Goal: Information Seeking & Learning: Learn about a topic

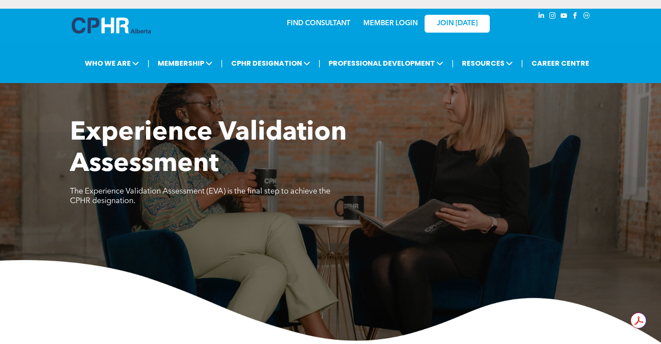
scroll to position [410, 0]
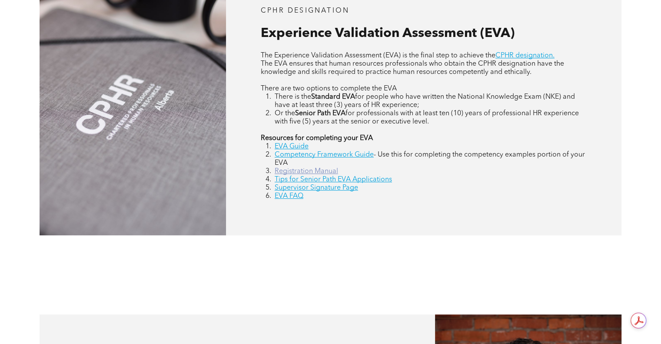
click at [317, 172] on link "Registration Manual" at bounding box center [306, 171] width 63 height 7
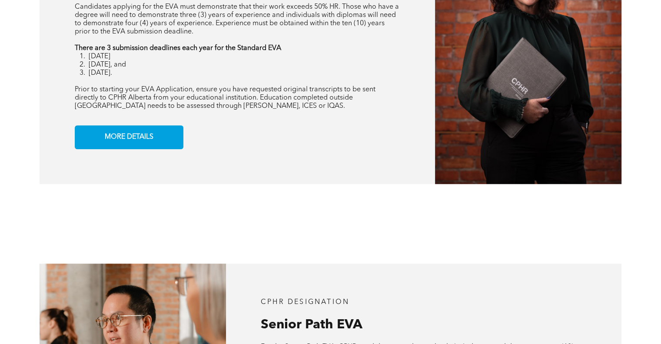
scroll to position [671, 0]
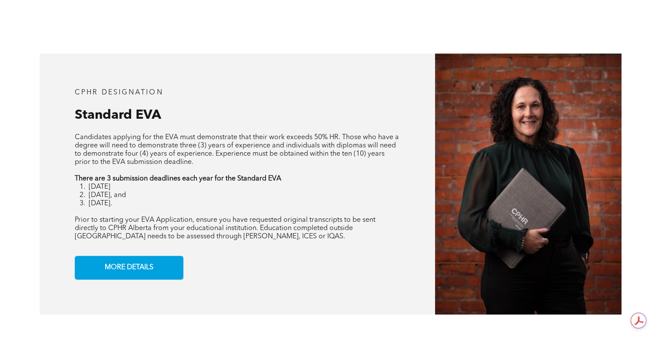
click at [146, 196] on li "[DATE], and" at bounding box center [245, 195] width 312 height 8
click at [146, 203] on li "[DATE]." at bounding box center [245, 204] width 312 height 8
drag, startPoint x: 190, startPoint y: 265, endPoint x: 199, endPoint y: 285, distance: 22.6
click at [196, 279] on div "CPHR DESIGNATION Standard EVA Candidates applying for the EVA must demonstrate …" at bounding box center [238, 183] width 396 height 261
click at [135, 264] on span "MORE DETAILS" at bounding box center [129, 267] width 55 height 17
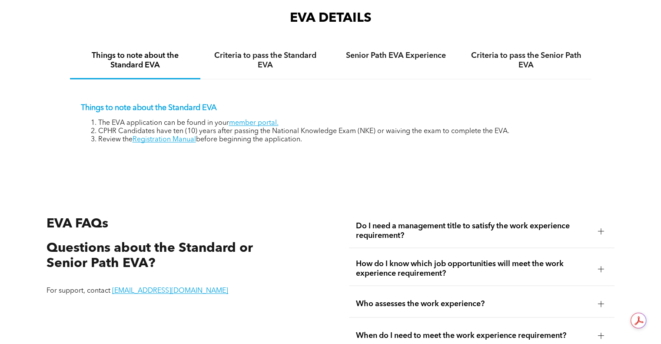
scroll to position [1351, 0]
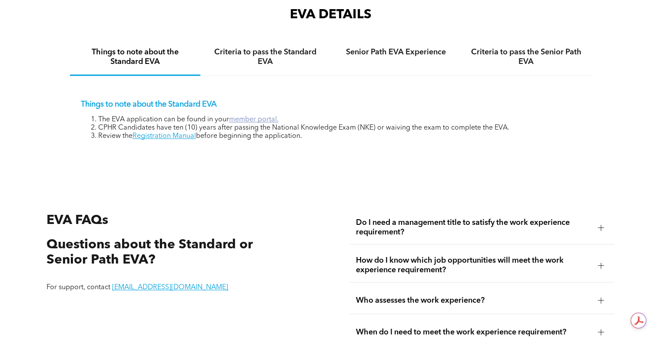
click at [249, 118] on link "member portal." at bounding box center [254, 119] width 50 height 7
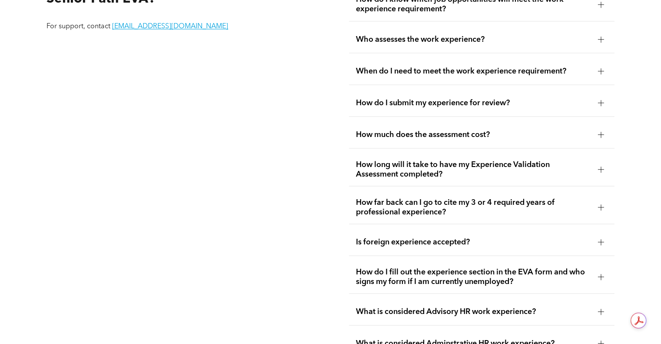
click at [461, 239] on span "Is foreign experience accepted?" at bounding box center [473, 242] width 235 height 10
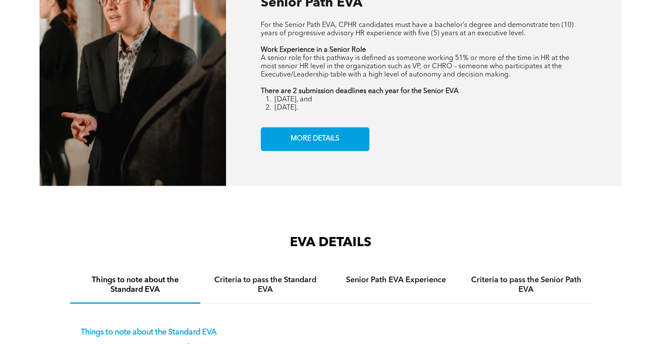
scroll to position [1047, 0]
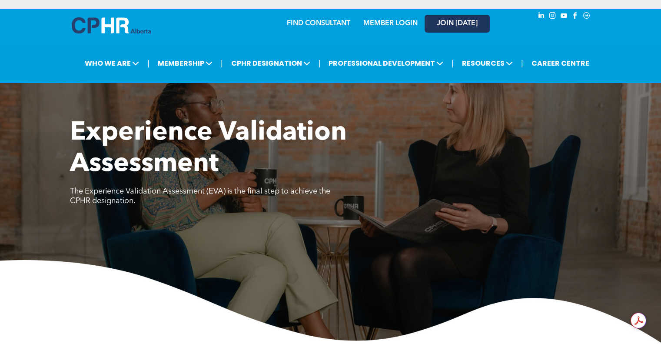
click at [474, 20] on span "JOIN [DATE]" at bounding box center [457, 24] width 41 height 8
